Goal: Go to known website: Go to known website

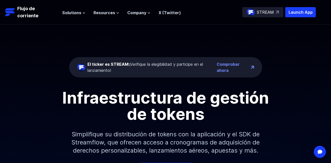
click at [179, 38] on div "El ticker es STREAM: ¡Verifique la elegibilidad y participe en el lanzamiento! …" at bounding box center [165, 94] width 331 height 138
click at [30, 14] on p "Flujo de corriente" at bounding box center [30, 12] width 26 height 14
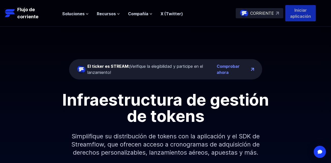
click at [305, 17] on p "Iniciar aplicación" at bounding box center [300, 13] width 30 height 16
